Goal: Information Seeking & Learning: Learn about a topic

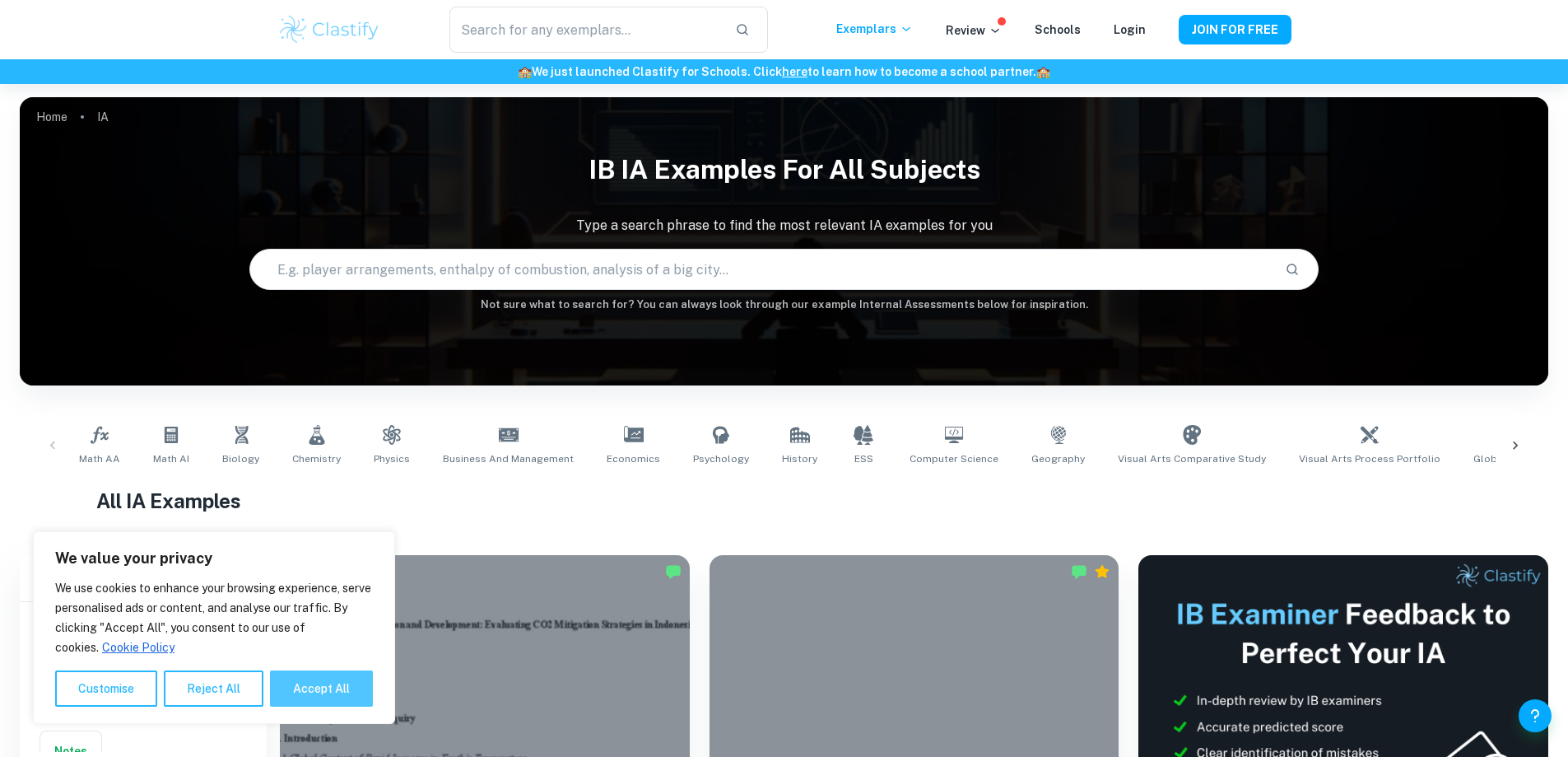
click at [322, 691] on button "Accept All" at bounding box center [322, 688] width 103 height 36
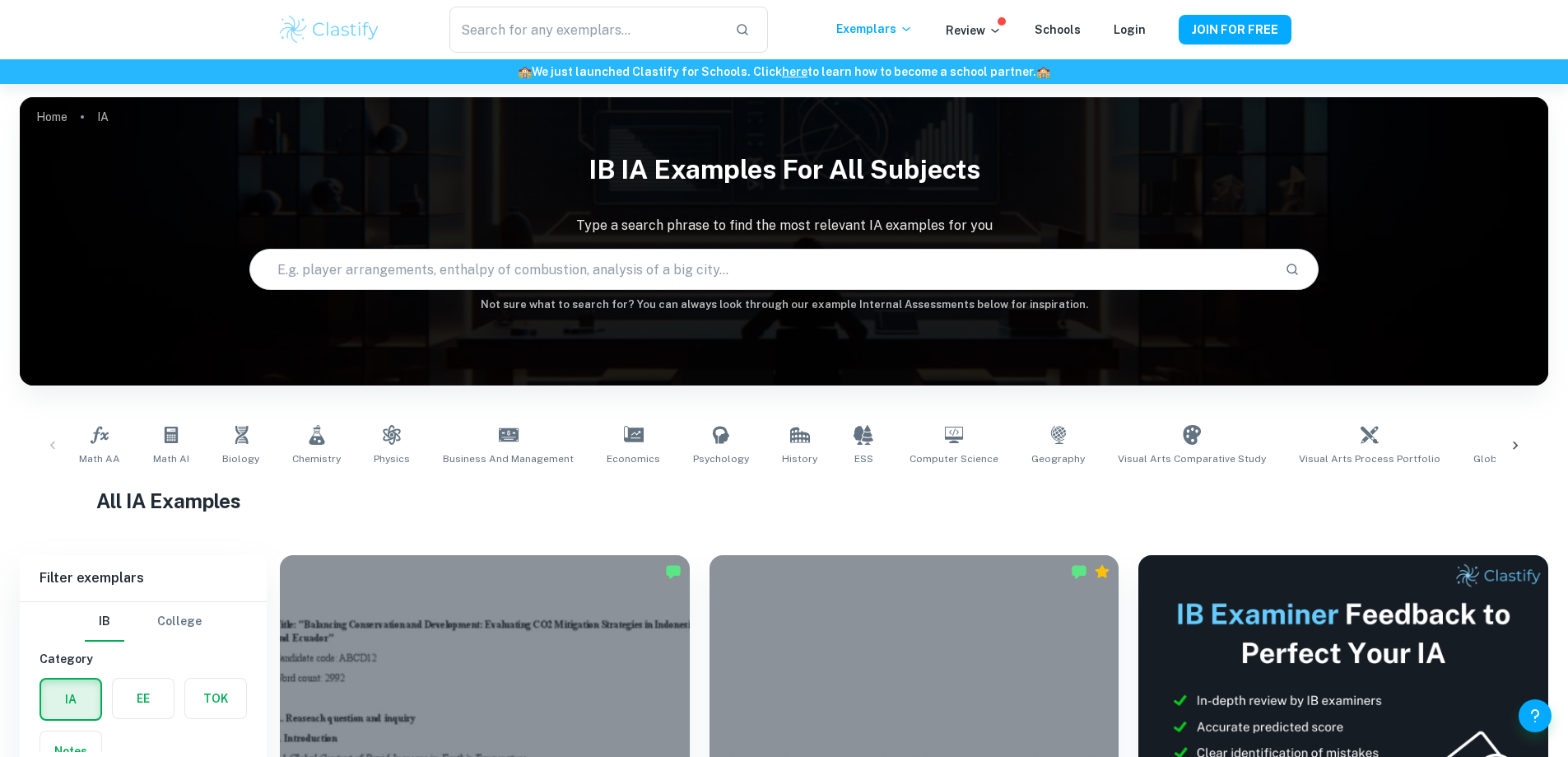
checkbox input "true"
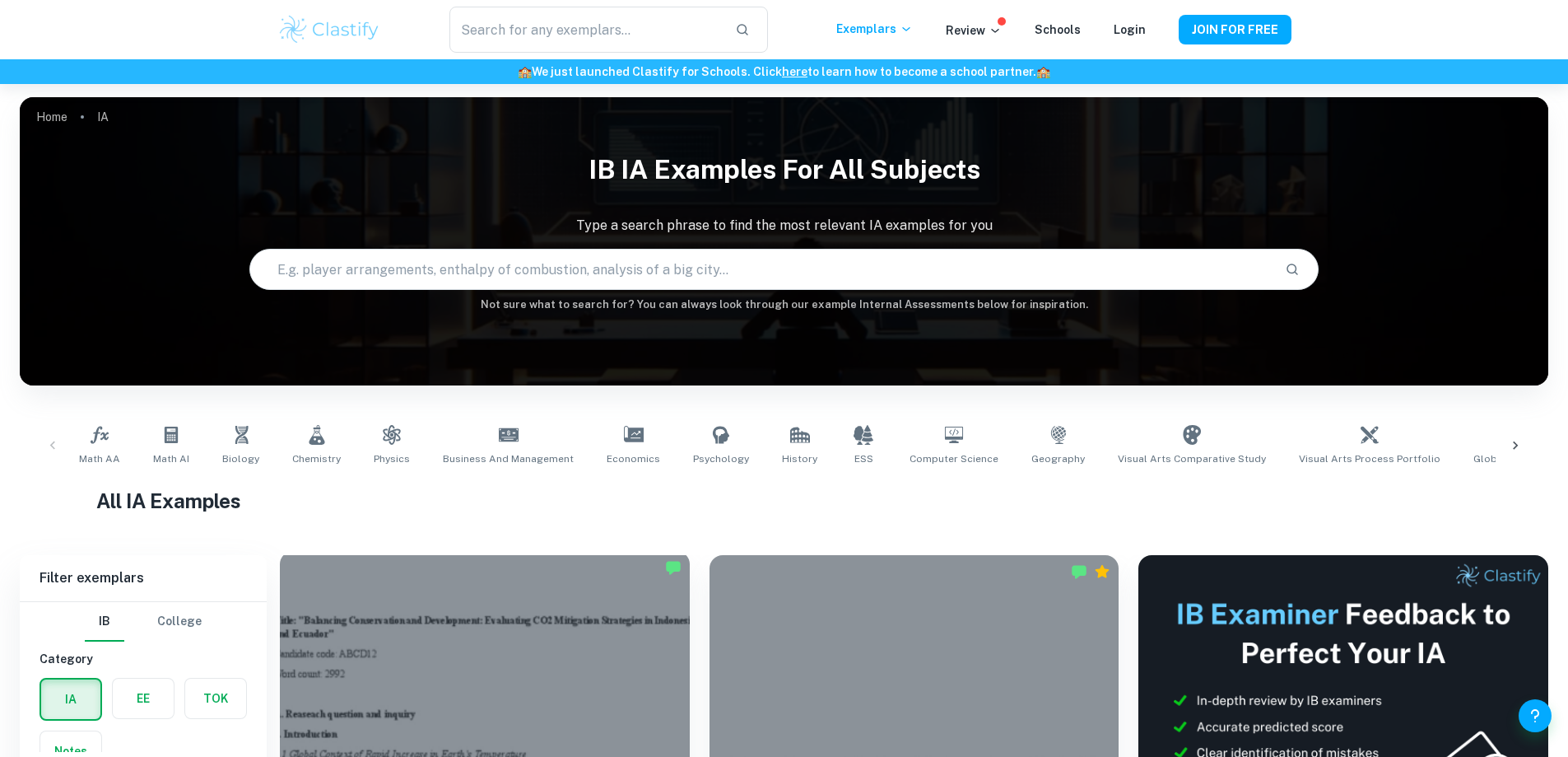
click at [386, 653] on div at bounding box center [485, 704] width 410 height 307
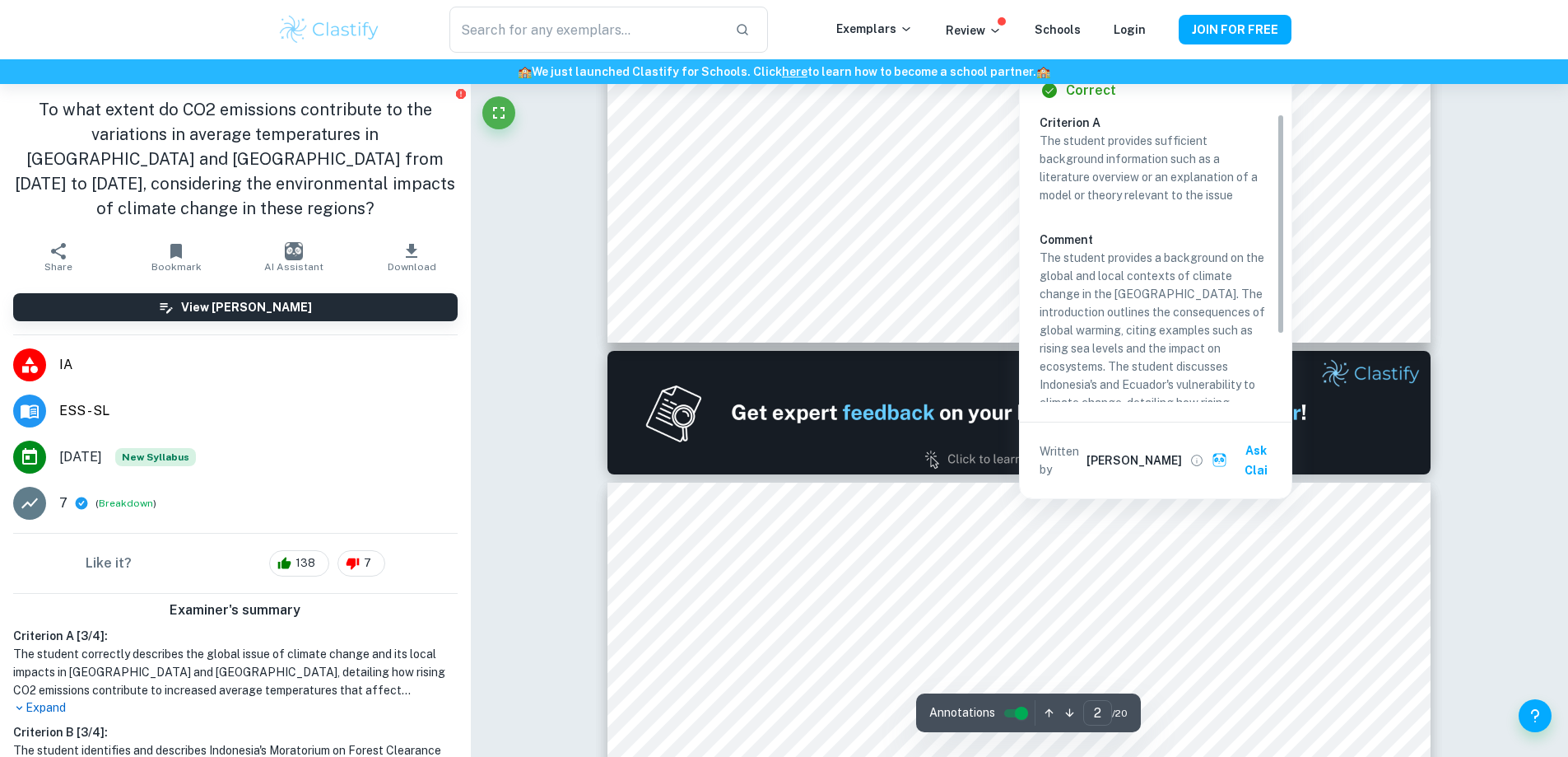
type input "2"
